Goal: Use online tool/utility: Use online tool/utility

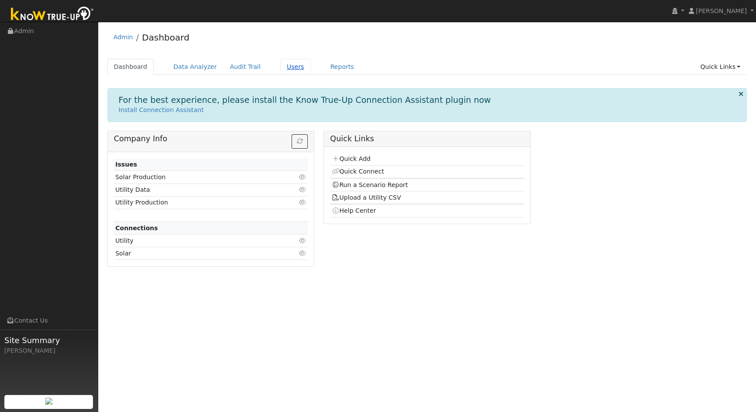
click at [285, 66] on link "Users" at bounding box center [295, 67] width 31 height 16
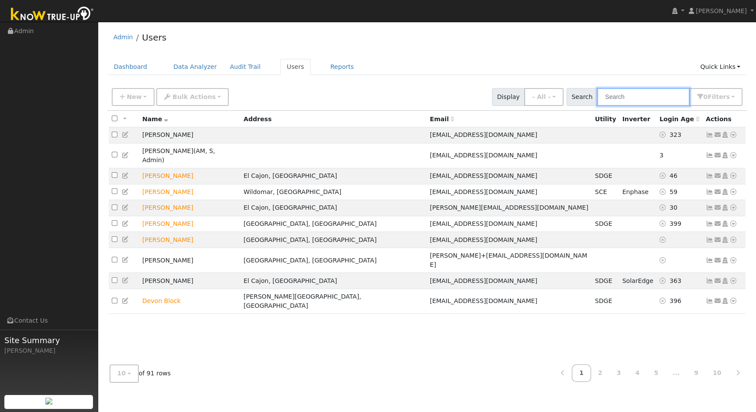
click at [646, 96] on input "text" at bounding box center [643, 97] width 93 height 18
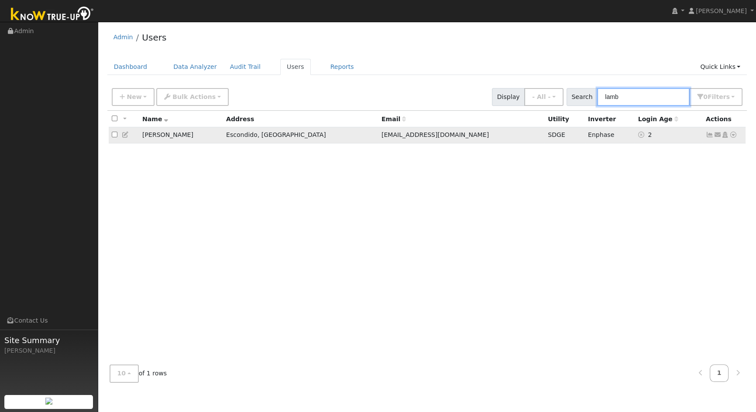
type input "lamb"
click at [168, 136] on td "Tracey Lamb" at bounding box center [181, 135] width 84 height 16
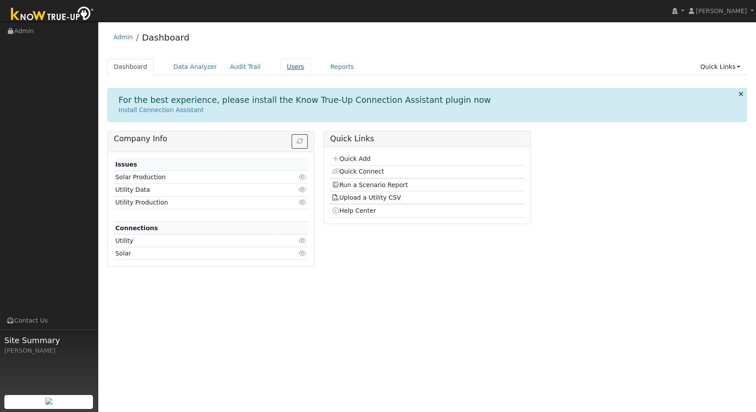
click at [280, 68] on link "Users" at bounding box center [295, 67] width 31 height 16
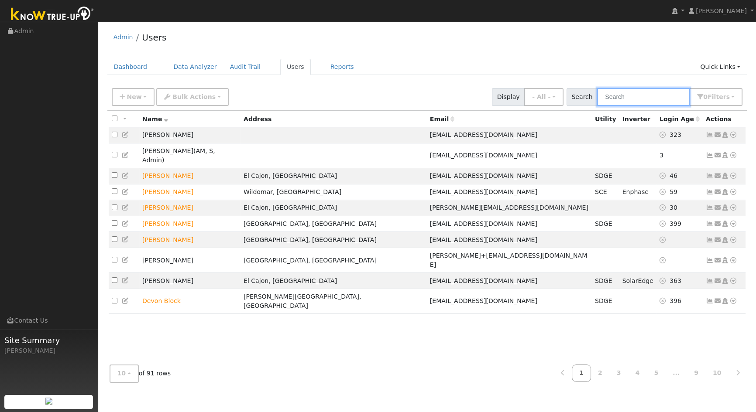
click at [639, 92] on input "text" at bounding box center [643, 97] width 93 height 18
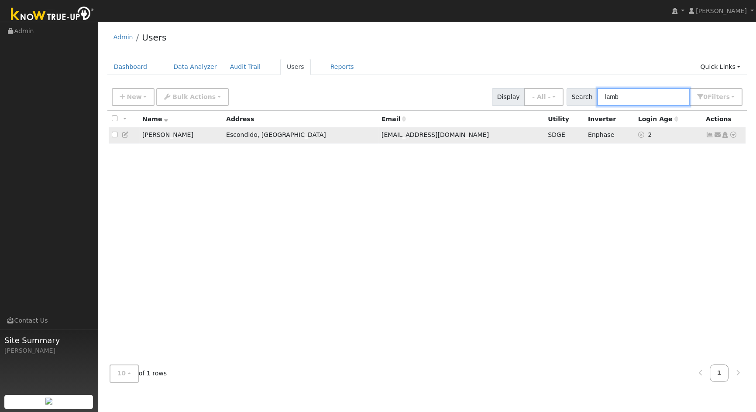
type input "lamb"
click at [168, 137] on td "Tracey Lamb" at bounding box center [181, 135] width 84 height 16
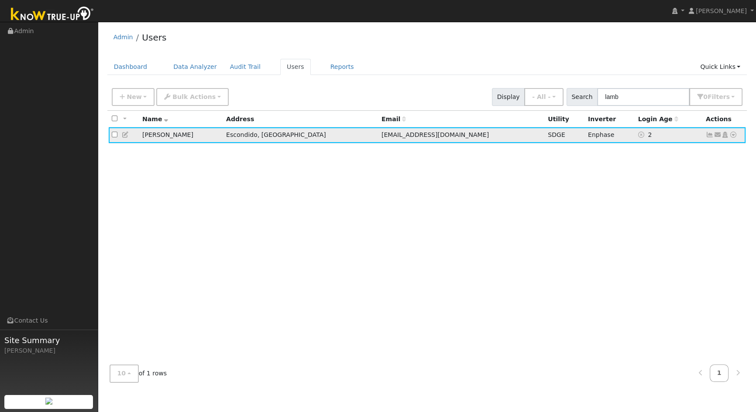
click at [716, 136] on icon at bounding box center [718, 135] width 8 height 6
click at [710, 136] on icon at bounding box center [710, 135] width 8 height 6
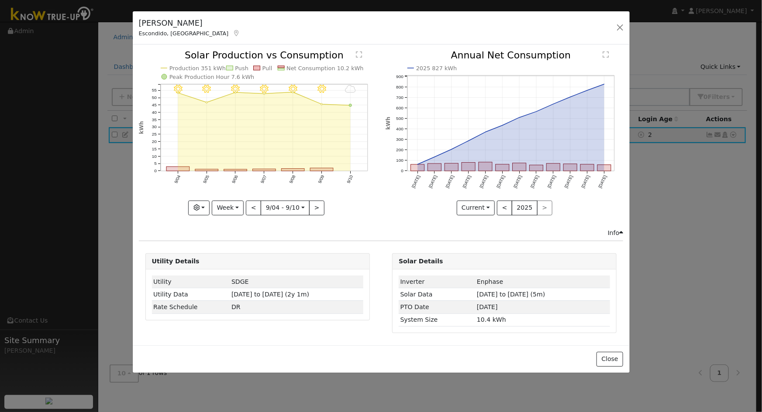
click at [610, 232] on div "Info" at bounding box center [616, 233] width 16 height 9
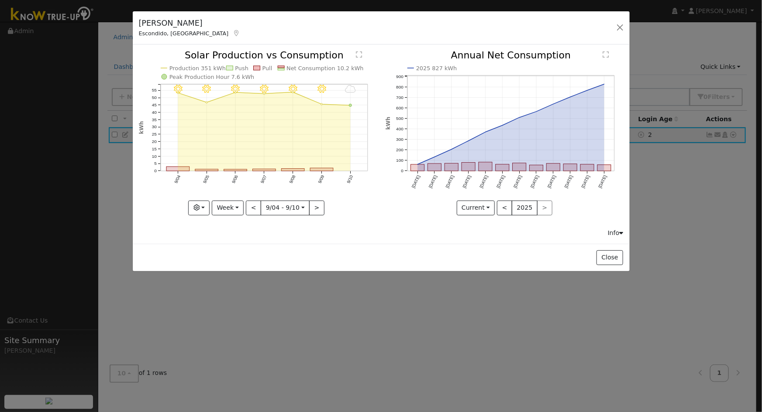
drag, startPoint x: 288, startPoint y: 173, endPoint x: 305, endPoint y: 172, distance: 16.6
click at [305, 172] on icon "9/10 - MostlyCloudy 9/09 - Clear 9/08 - Clear 9/07 - Clear 9/06 - Clear 9/05 - …" at bounding box center [257, 133] width 237 height 164
click at [316, 207] on button ">" at bounding box center [316, 208] width 15 height 15
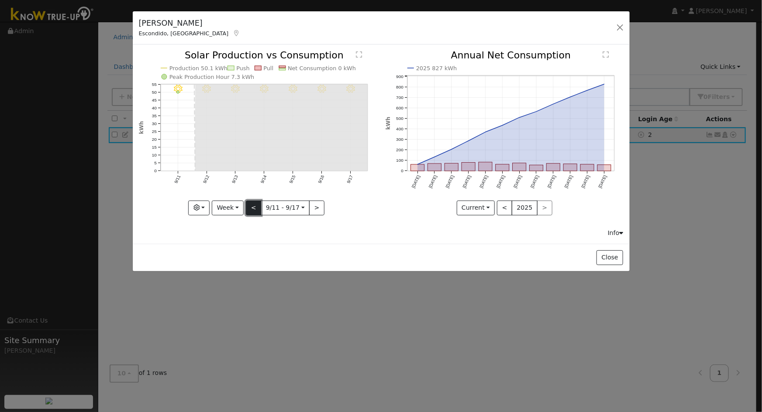
click at [250, 206] on button "<" at bounding box center [253, 208] width 15 height 15
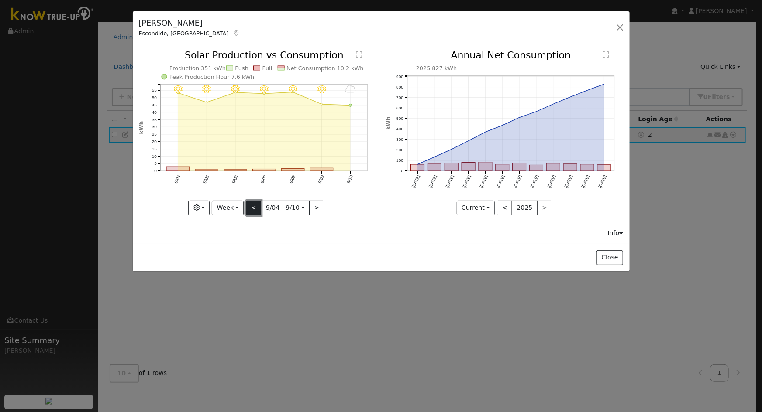
click at [250, 206] on button "<" at bounding box center [253, 208] width 15 height 15
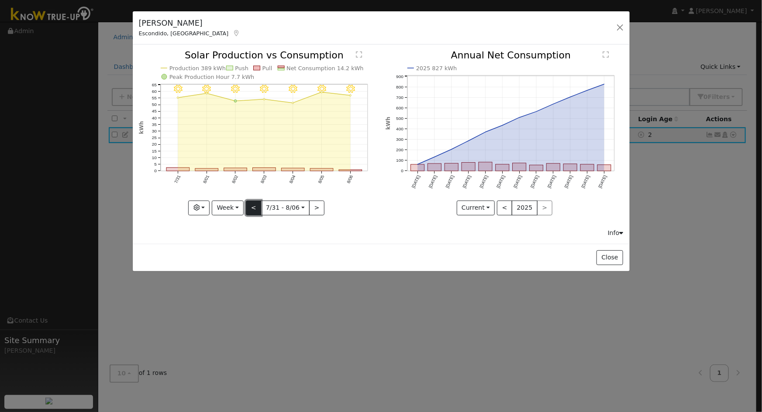
click at [250, 206] on button "<" at bounding box center [253, 208] width 15 height 15
type input "2025-07-24"
click at [625, 29] on button "button" at bounding box center [620, 27] width 12 height 12
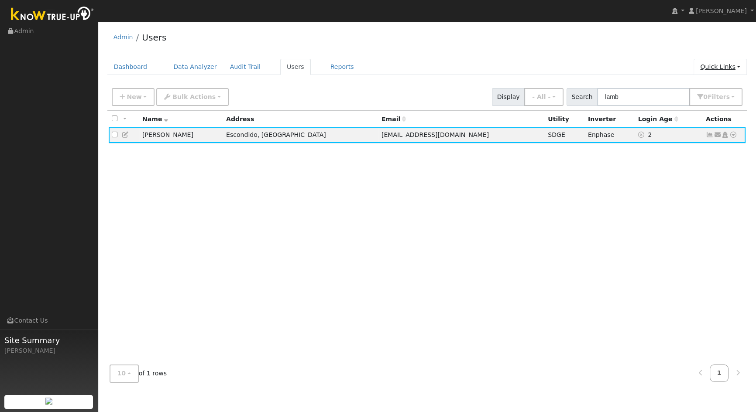
click at [713, 69] on link "Quick Links" at bounding box center [720, 67] width 53 height 16
click at [694, 119] on link "Run a Scenario Report" at bounding box center [702, 117] width 89 height 12
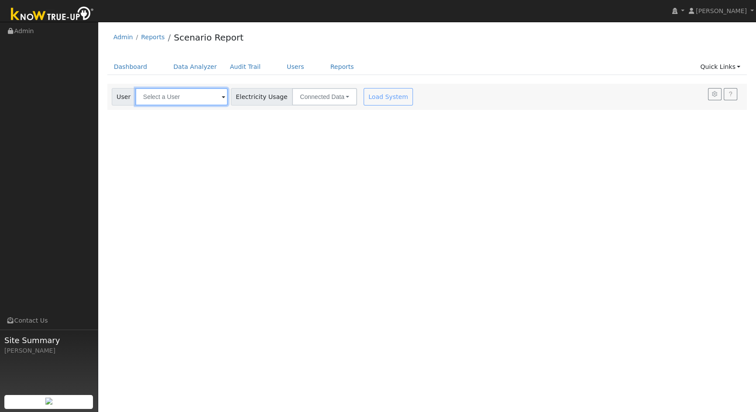
click at [193, 96] on input "text" at bounding box center [181, 96] width 93 height 17
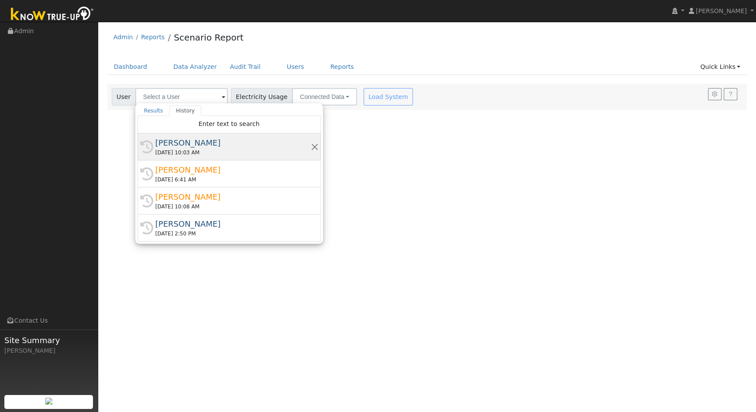
click at [183, 146] on div "[PERSON_NAME]" at bounding box center [232, 143] width 155 height 12
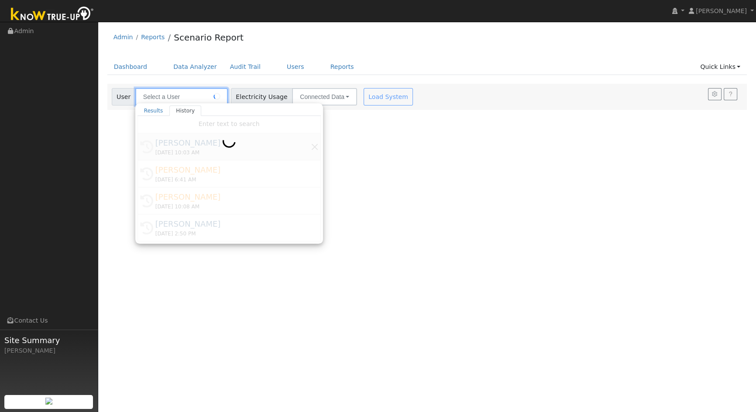
type input "[PERSON_NAME]"
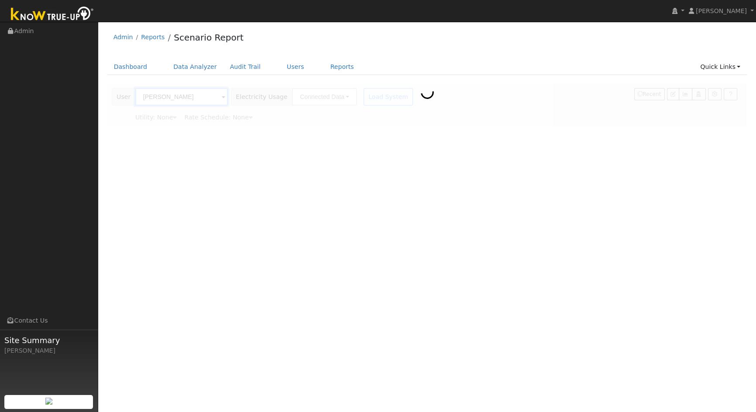
type input "San Diego Gas & Electric"
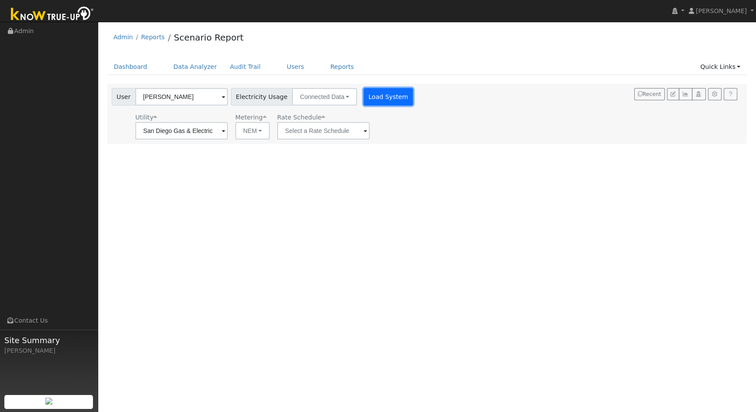
click at [364, 93] on button "Load System" at bounding box center [389, 96] width 50 height 17
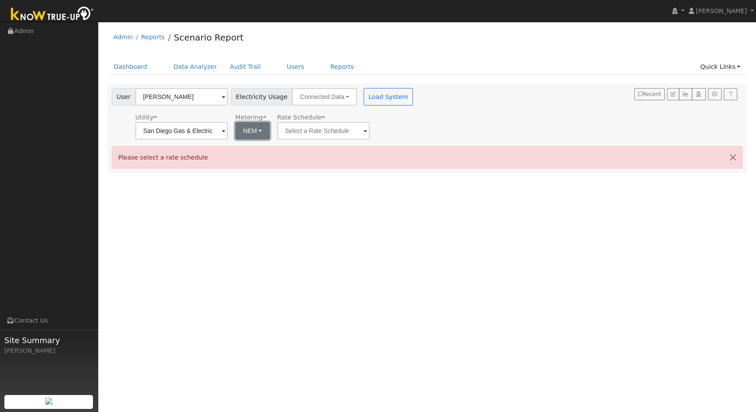
click at [247, 132] on button "NEM" at bounding box center [252, 130] width 34 height 17
click at [244, 159] on link "NBT" at bounding box center [260, 163] width 61 height 12
type input "EV-TOU-5"
click at [373, 101] on button "Load System" at bounding box center [389, 96] width 50 height 17
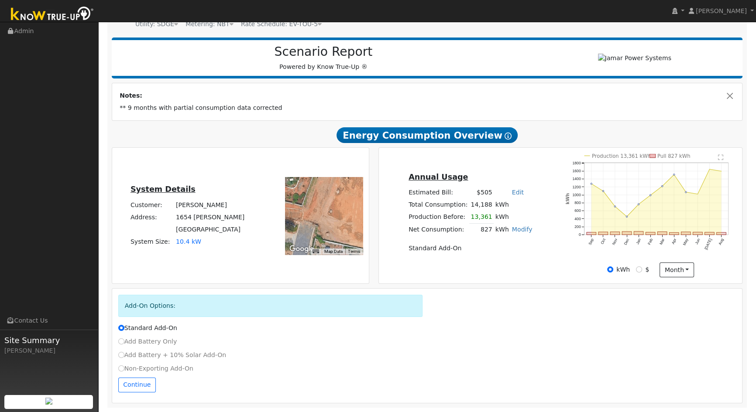
scroll to position [96, 0]
click at [120, 343] on input "Add Battery Only" at bounding box center [121, 342] width 6 height 6
radio input "true"
radio input "false"
click at [133, 383] on button "Continue" at bounding box center [137, 385] width 38 height 15
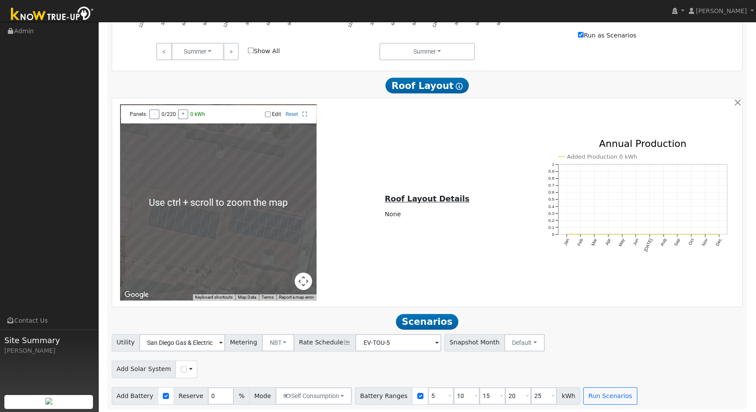
scroll to position [600, 0]
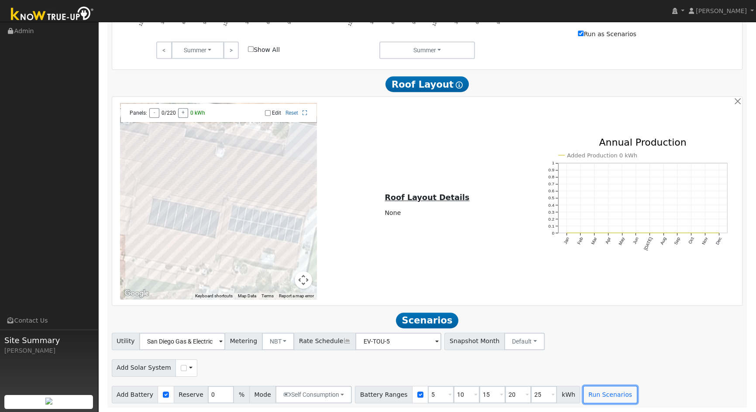
drag, startPoint x: 594, startPoint y: 395, endPoint x: 579, endPoint y: 346, distance: 50.5
click at [579, 346] on div "Utility San Diego Gas & Electric Metering NBT NEM NBT Rate Schedule EV-TOU-5 - …" at bounding box center [427, 368] width 640 height 71
drag, startPoint x: 162, startPoint y: 396, endPoint x: 168, endPoint y: 394, distance: 6.4
click at [163, 395] on input "checkbox" at bounding box center [166, 395] width 6 height 6
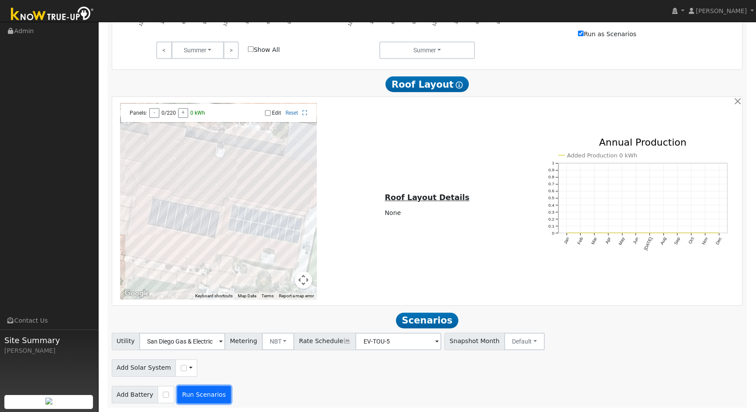
click at [203, 395] on button "Run Scenarios" at bounding box center [204, 394] width 54 height 17
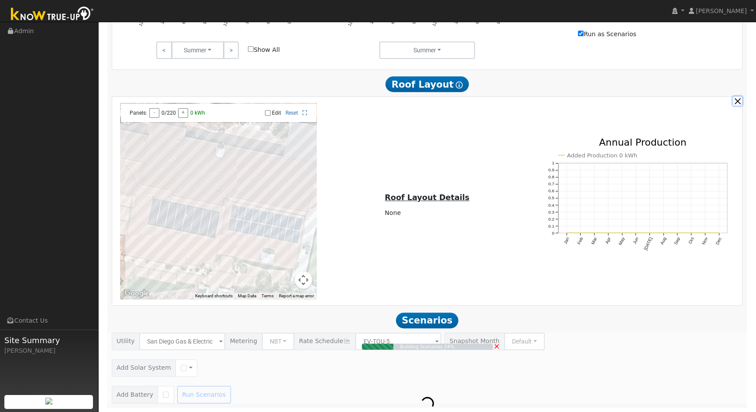
click at [735, 100] on button "button" at bounding box center [737, 100] width 9 height 9
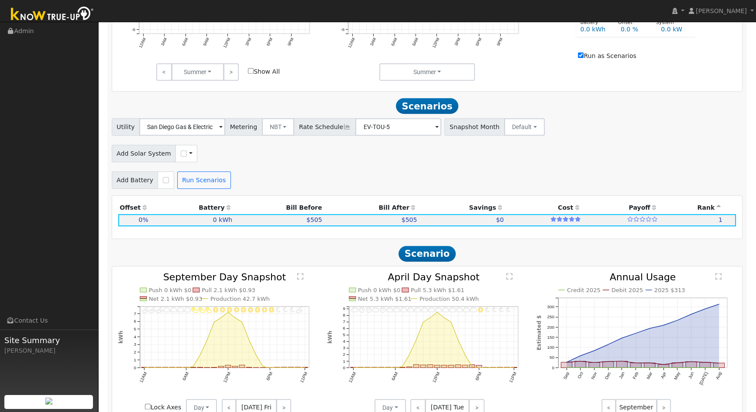
scroll to position [570, 0]
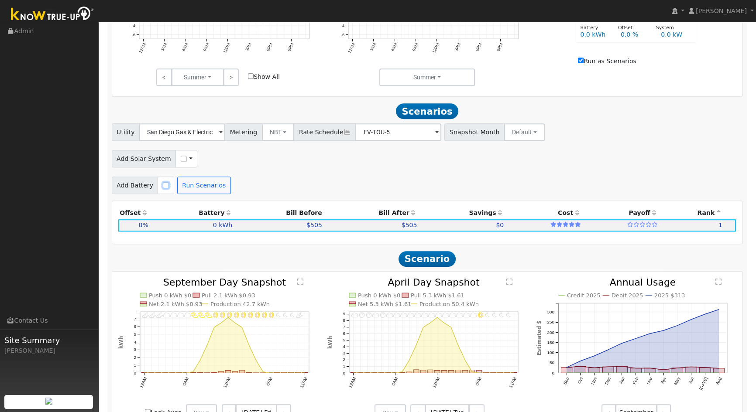
click at [163, 189] on input "checkbox" at bounding box center [166, 185] width 6 height 6
checkbox input "true"
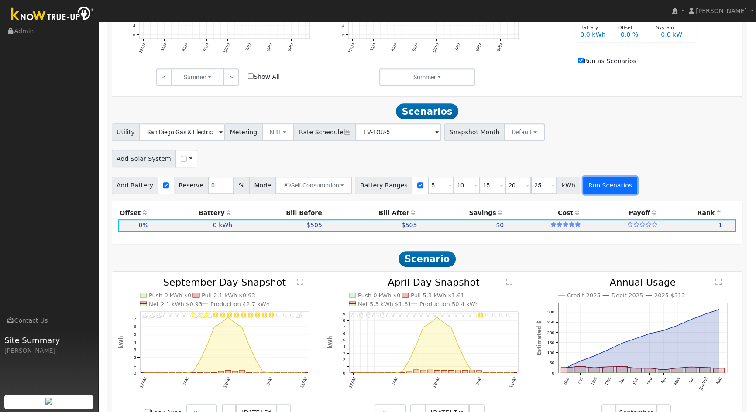
click at [584, 189] on button "Run Scenarios" at bounding box center [610, 185] width 54 height 17
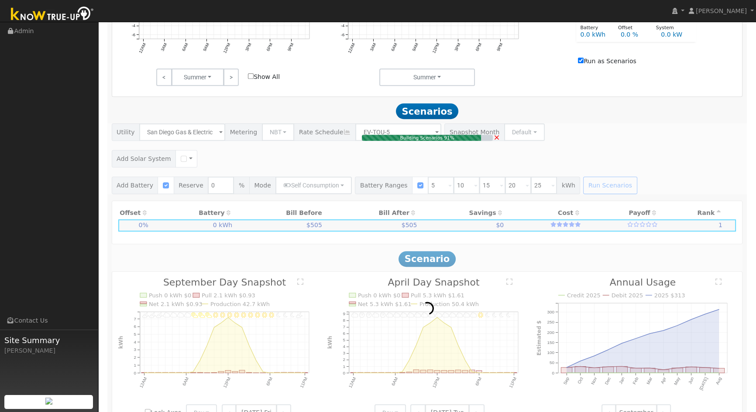
type input "0.0"
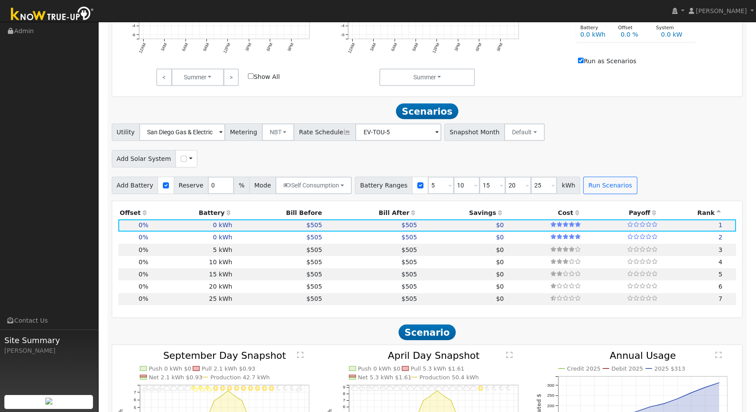
scroll to position [649, 0]
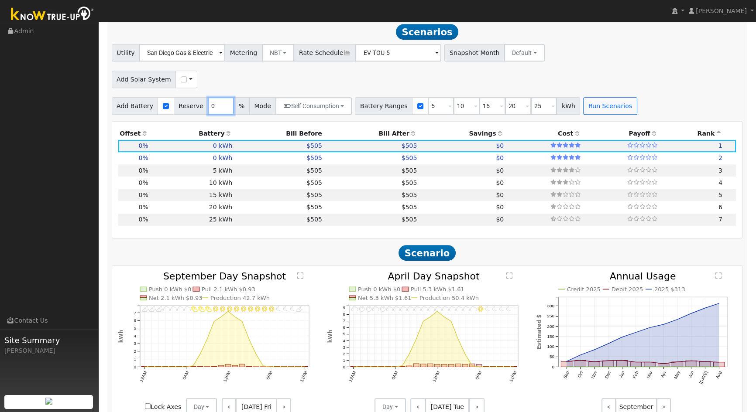
drag, startPoint x: 212, startPoint y: 110, endPoint x: 192, endPoint y: 104, distance: 20.4
click at [188, 109] on div "Add Battery Reserve 0 % Mode Self Consumption Self Consumption Peak Savings ACC…" at bounding box center [232, 105] width 240 height 17
type input "10"
click at [594, 110] on button "Run Scenarios" at bounding box center [610, 105] width 54 height 17
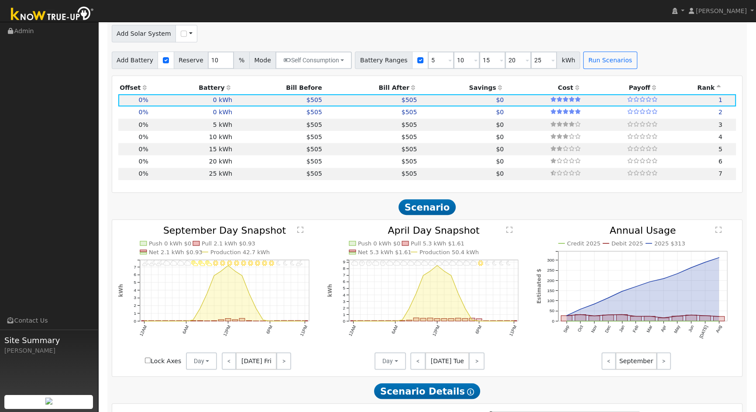
scroll to position [530, 0]
